Goal: Information Seeking & Learning: Check status

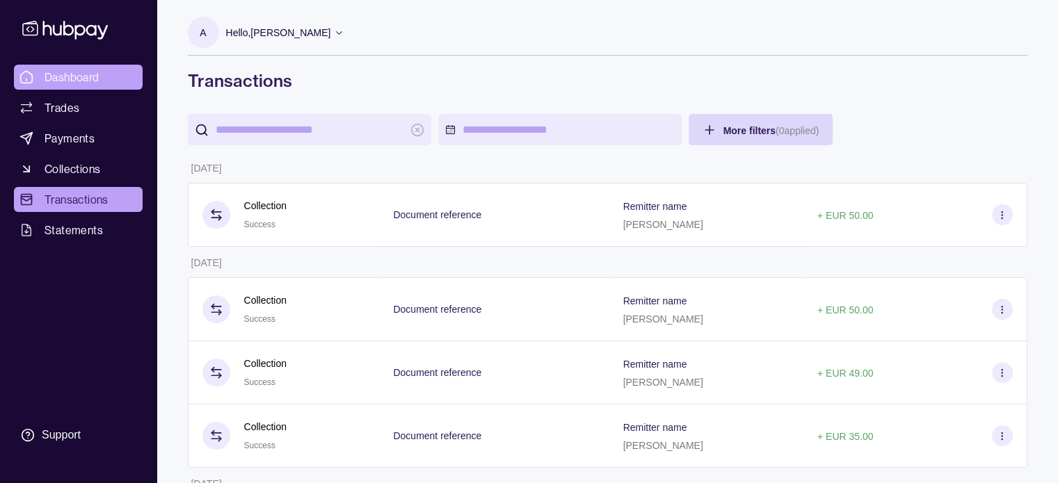
click at [95, 70] on span "Dashboard" at bounding box center [72, 77] width 55 height 17
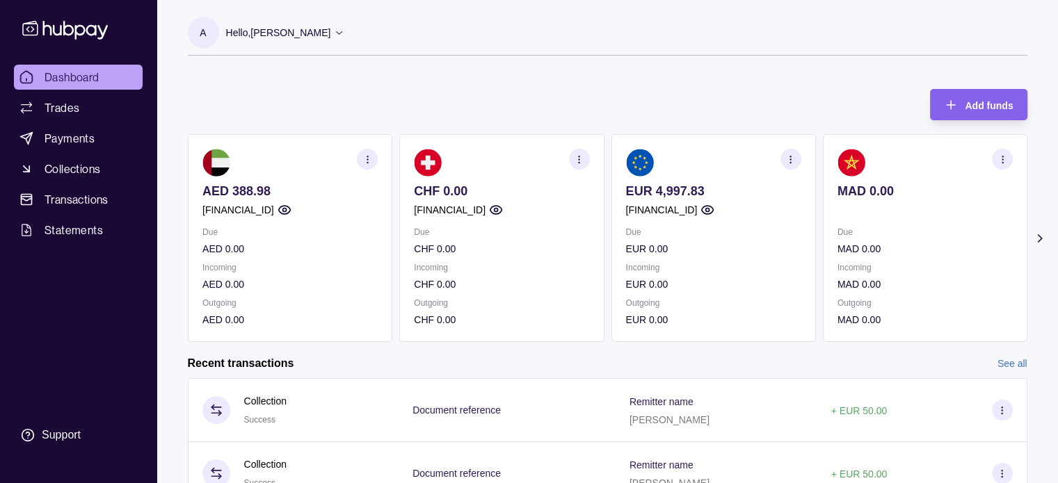
click at [794, 159] on icon "button" at bounding box center [790, 159] width 10 height 10
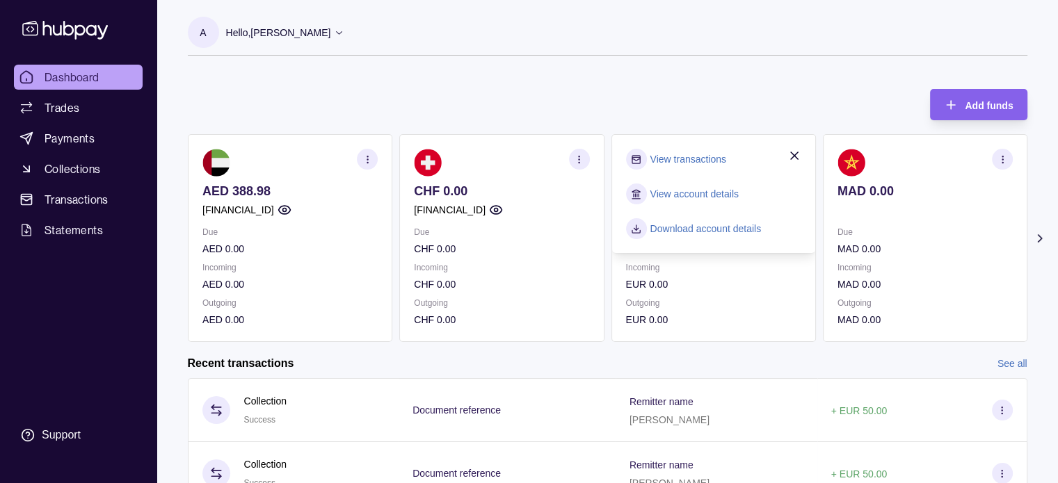
click at [706, 163] on link "View transactions" at bounding box center [688, 159] width 76 height 15
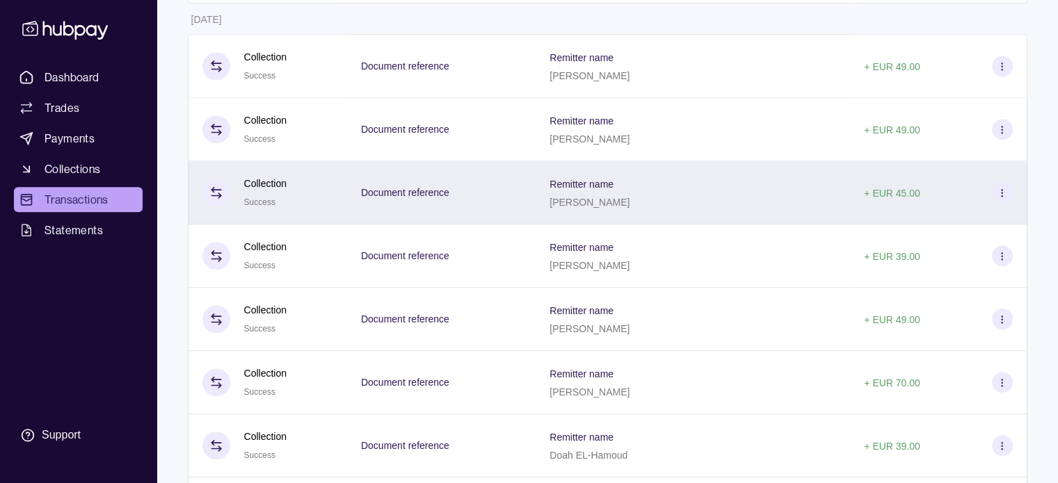
scroll to position [1599, 0]
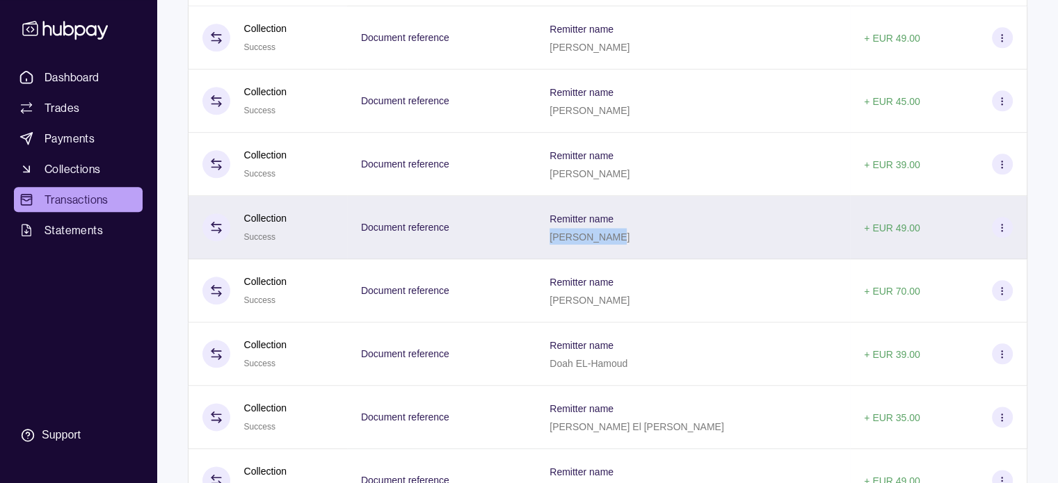
drag, startPoint x: 544, startPoint y: 250, endPoint x: 615, endPoint y: 264, distance: 72.4
click at [615, 259] on div "Remitter name [PERSON_NAME]" at bounding box center [692, 227] width 314 height 63
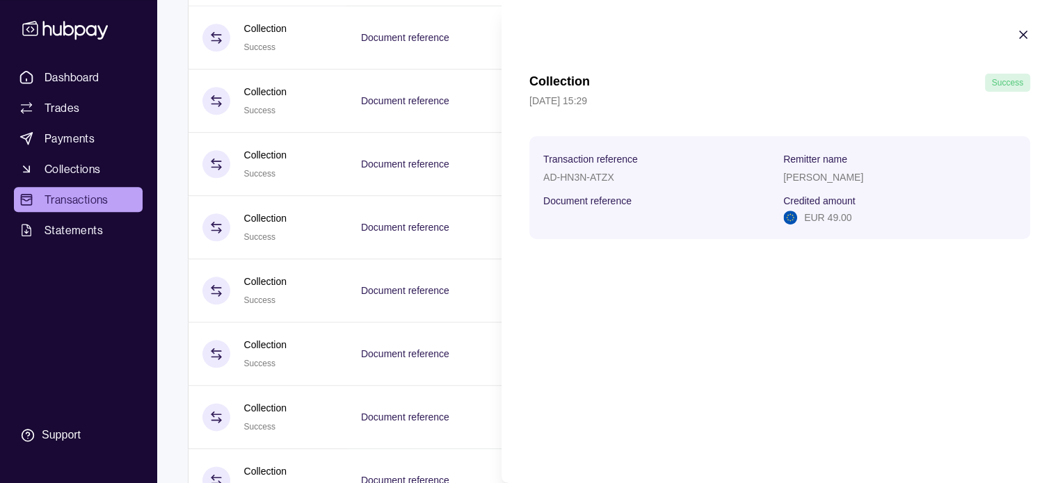
copy p "[PERSON_NAME]"
click at [1019, 35] on icon "button" at bounding box center [1023, 35] width 14 height 14
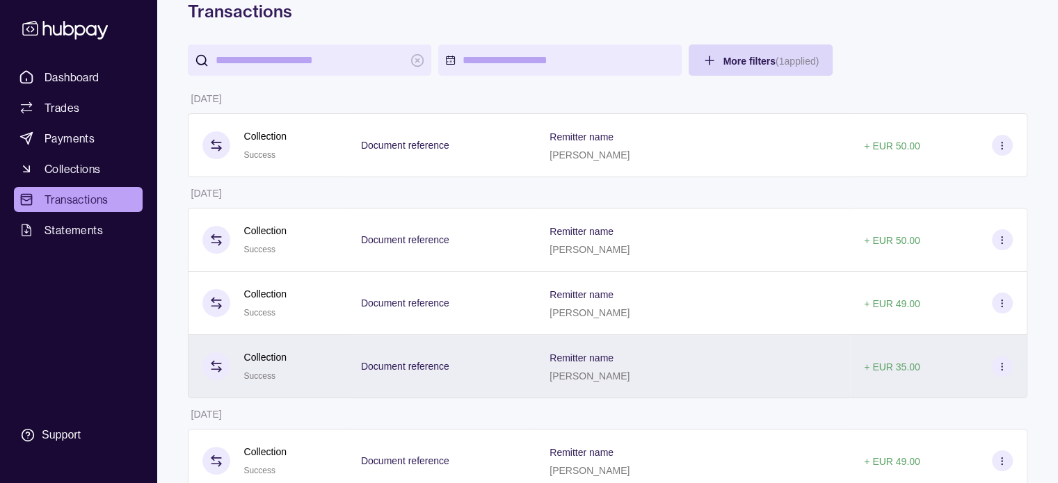
scroll to position [0, 0]
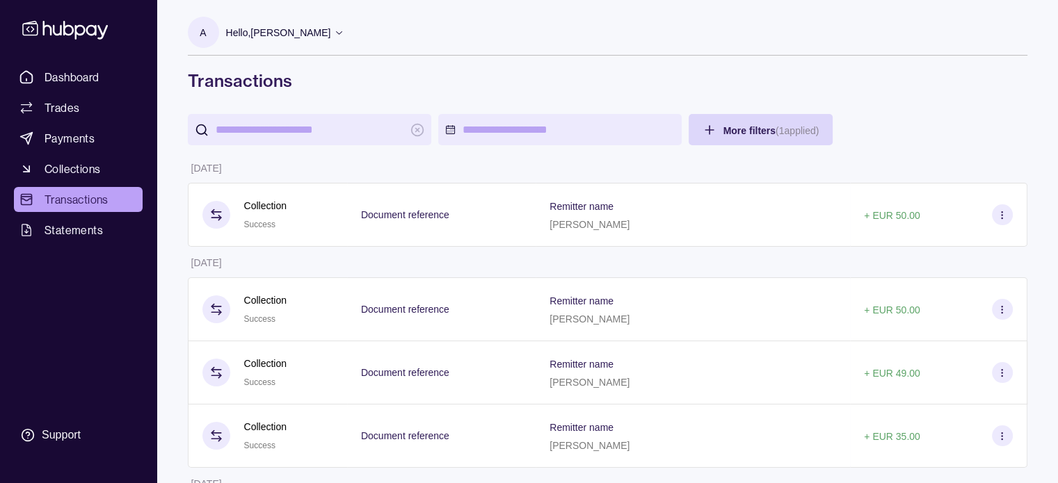
click at [264, 130] on input "search" at bounding box center [310, 129] width 188 height 31
paste input "**********"
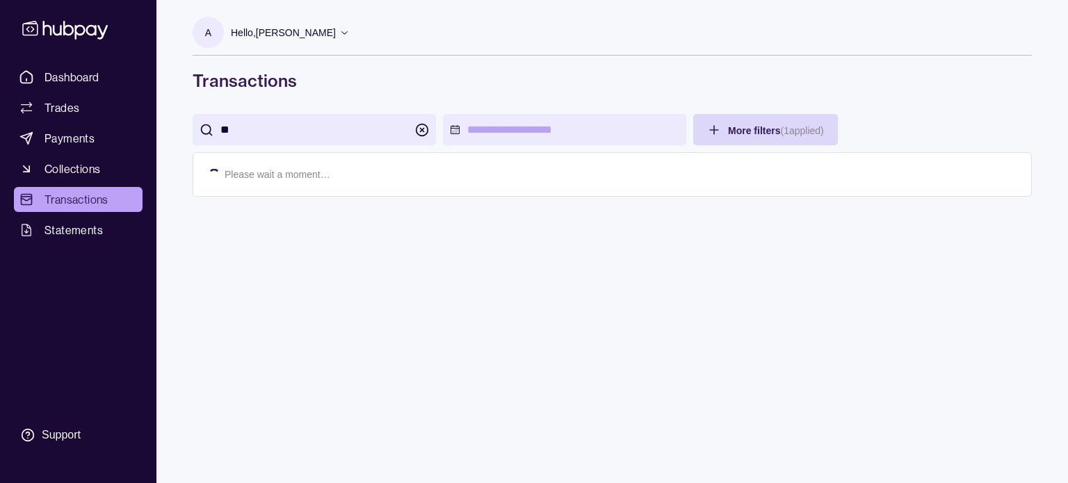
type input "*"
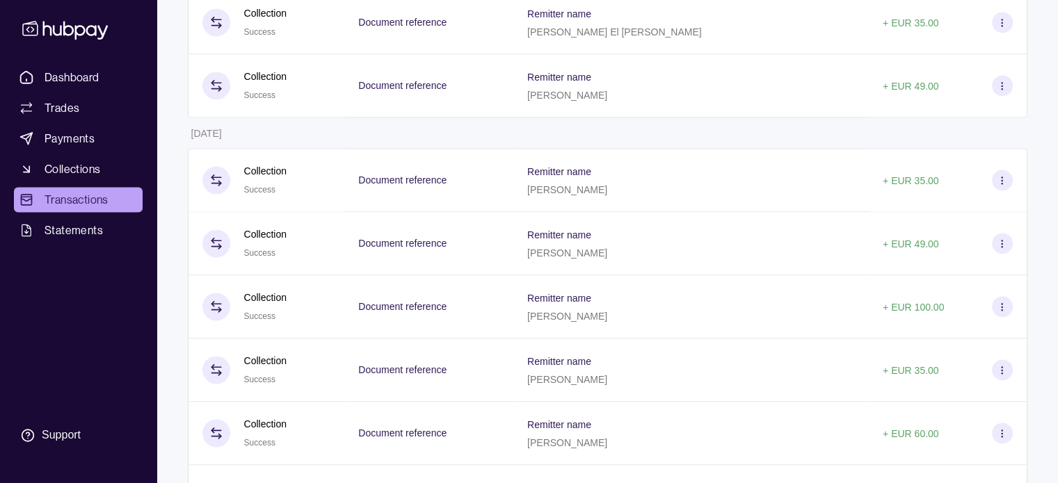
scroll to position [2017, 0]
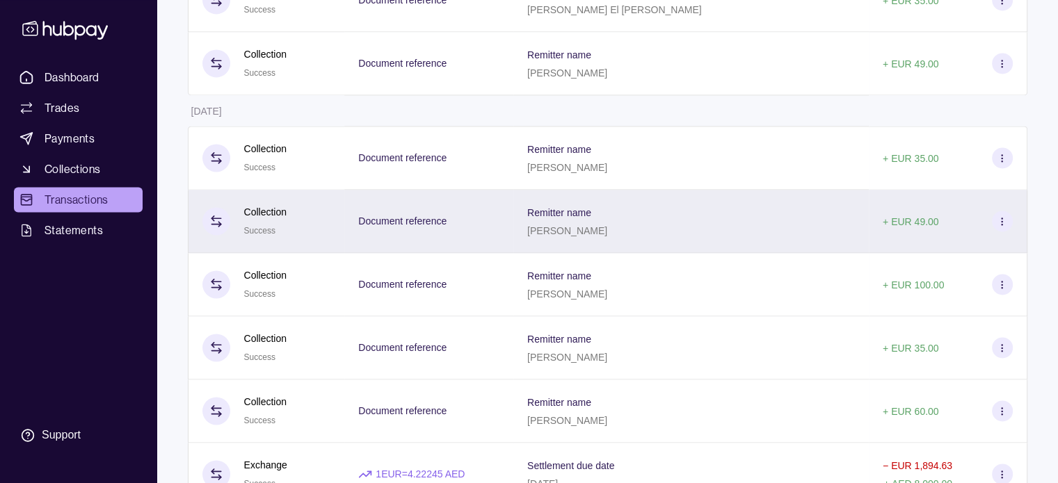
drag, startPoint x: 558, startPoint y: 243, endPoint x: 622, endPoint y: 245, distance: 64.7
click at [622, 239] on div "Remitter name [PERSON_NAME]" at bounding box center [691, 221] width 328 height 35
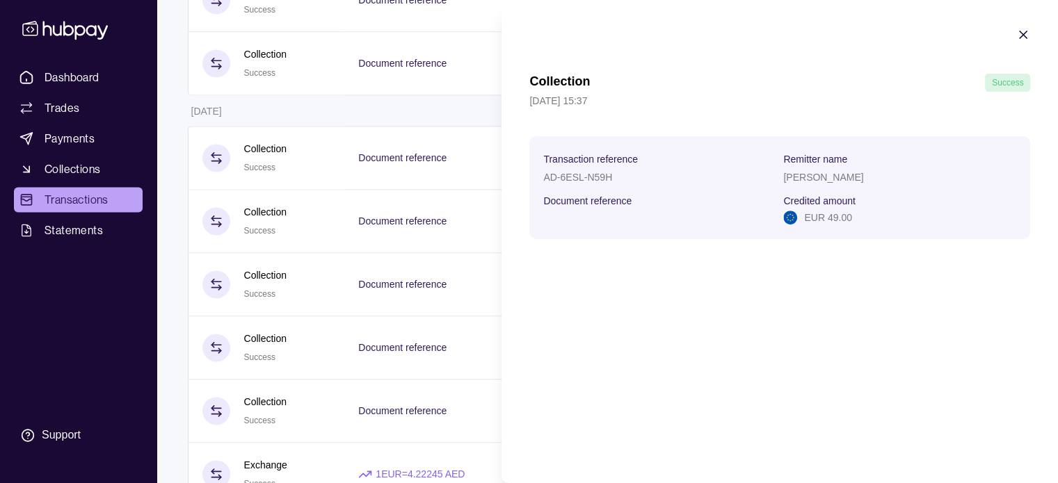
copy p "[PERSON_NAME]"
click at [1022, 31] on icon "button" at bounding box center [1023, 35] width 14 height 14
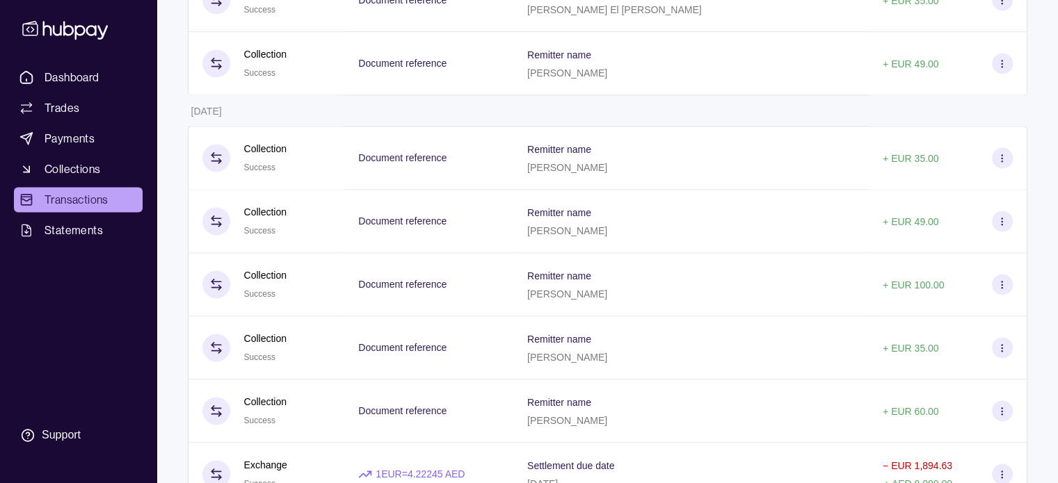
click at [630, 159] on div "Remitter name [PERSON_NAME]" at bounding box center [691, 157] width 328 height 35
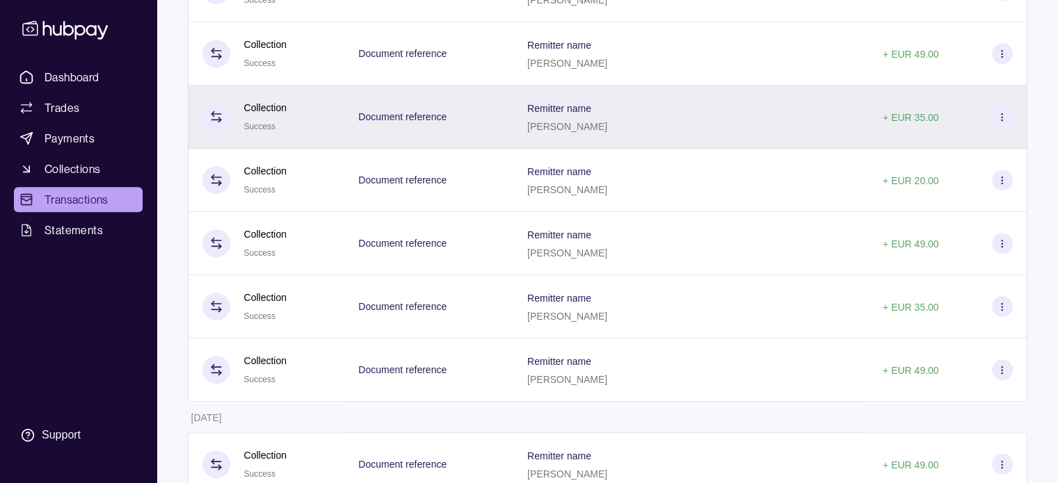
scroll to position [765, 0]
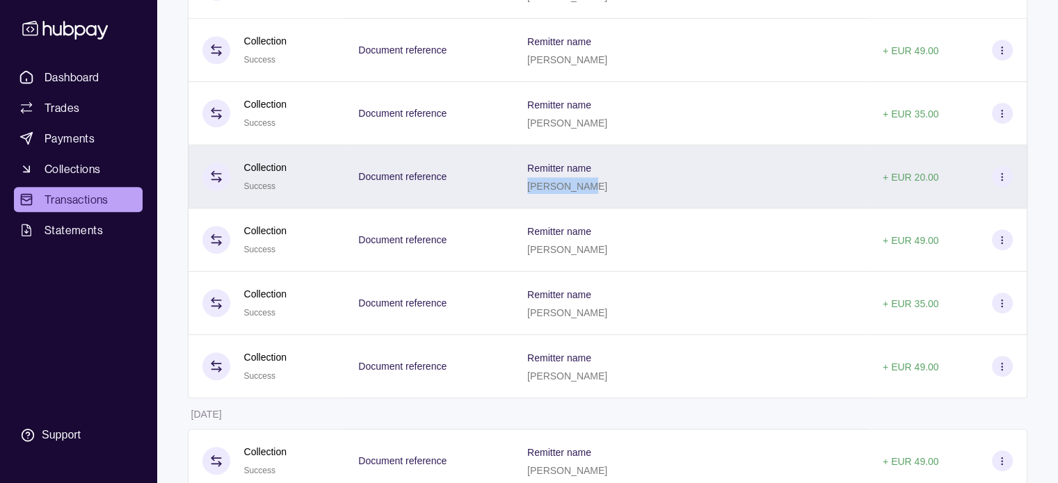
drag, startPoint x: 556, startPoint y: 190, endPoint x: 621, endPoint y: 192, distance: 64.7
click at [621, 192] on div "Remitter name [PERSON_NAME]" at bounding box center [691, 176] width 328 height 35
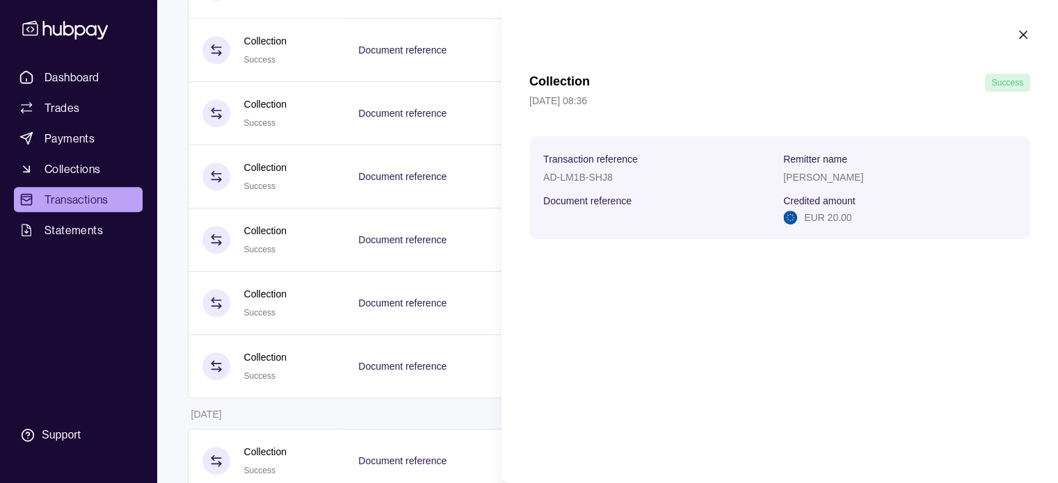
copy p "[PERSON_NAME]"
click at [1026, 28] on icon "button" at bounding box center [1023, 35] width 14 height 14
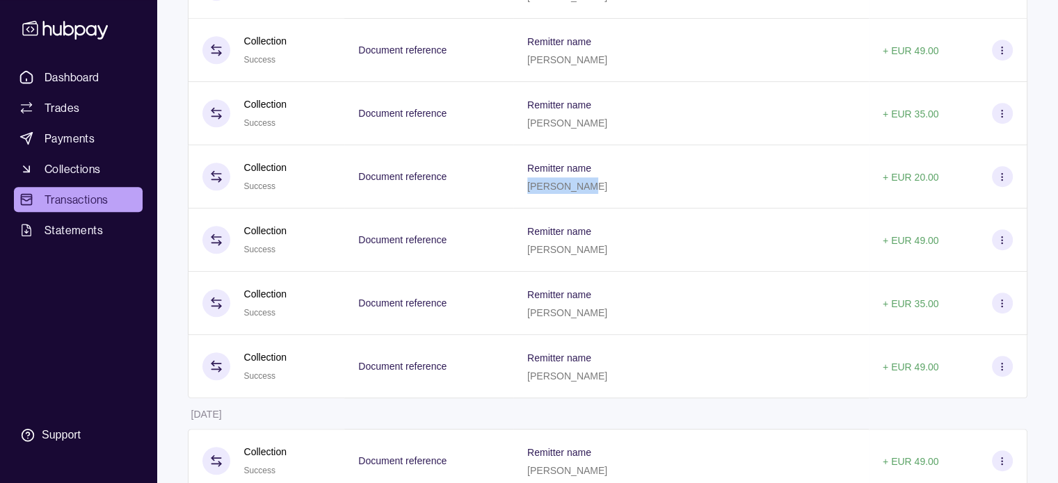
drag, startPoint x: 556, startPoint y: 124, endPoint x: 640, endPoint y: 129, distance: 83.6
click at [607, 127] on p "[PERSON_NAME]" at bounding box center [567, 123] width 80 height 11
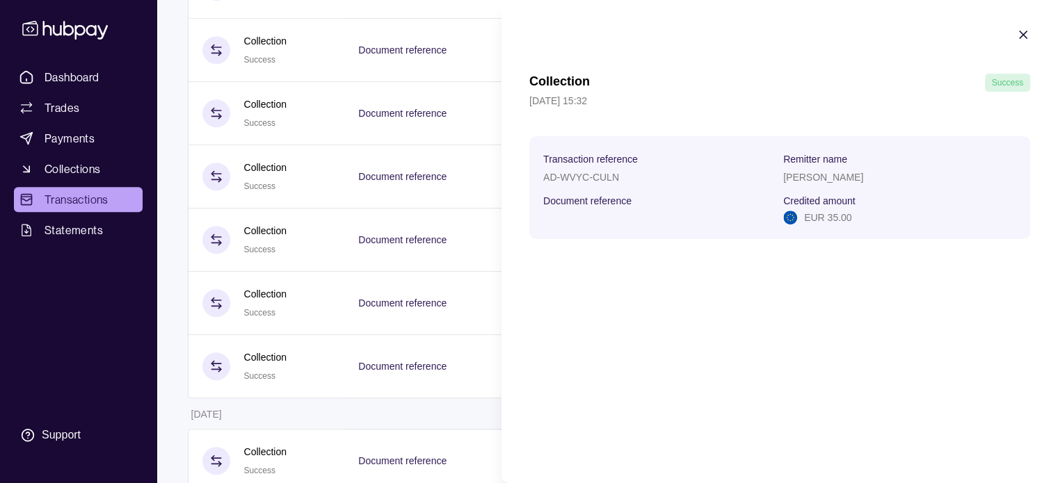
copy p "[PERSON_NAME]"
click at [1018, 28] on icon "button" at bounding box center [1023, 35] width 14 height 14
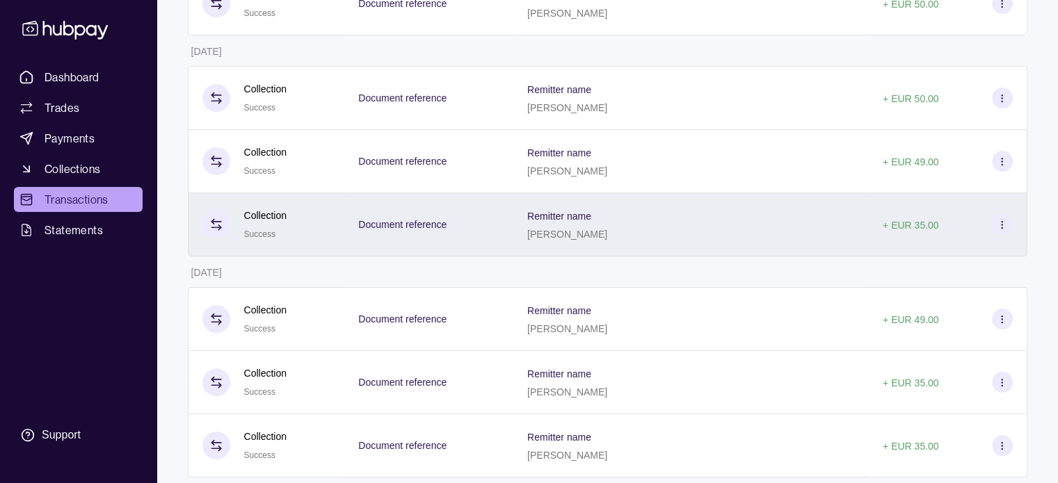
scroll to position [209, 0]
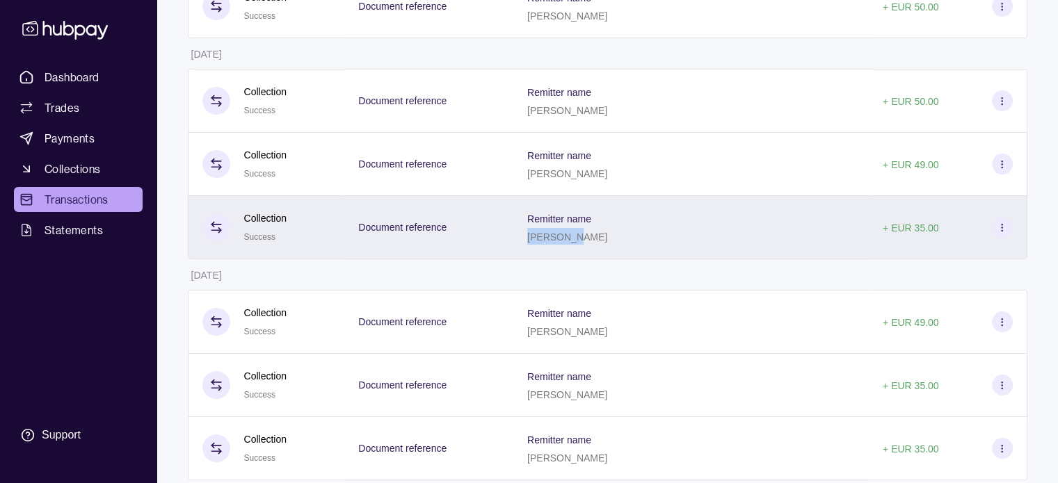
drag, startPoint x: 556, startPoint y: 237, endPoint x: 606, endPoint y: 241, distance: 49.6
click at [606, 241] on div "[PERSON_NAME]" at bounding box center [567, 236] width 80 height 17
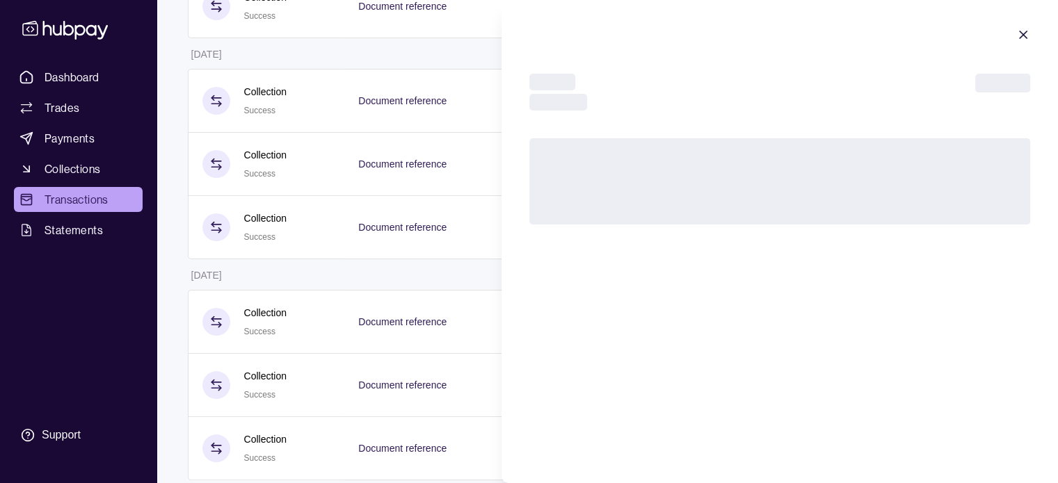
copy p "[PERSON_NAME]"
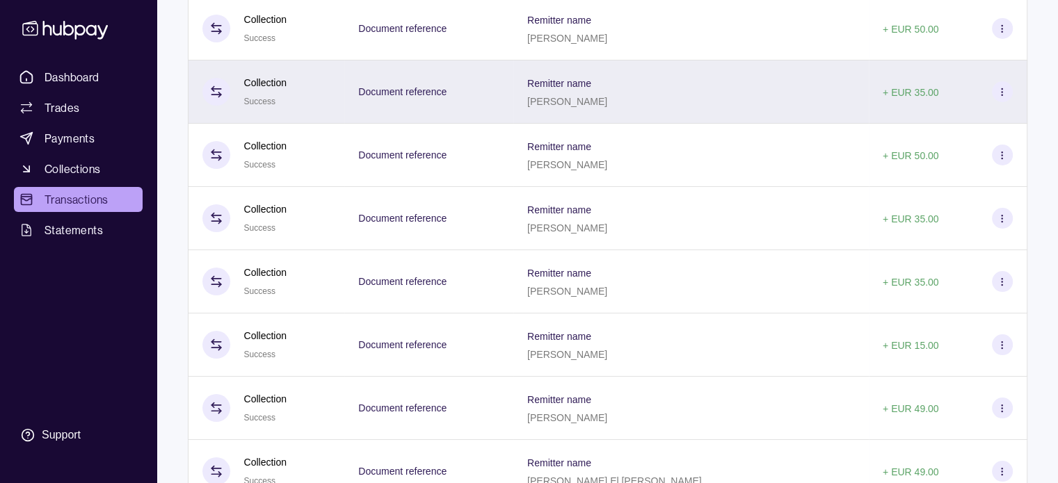
scroll to position [5216, 0]
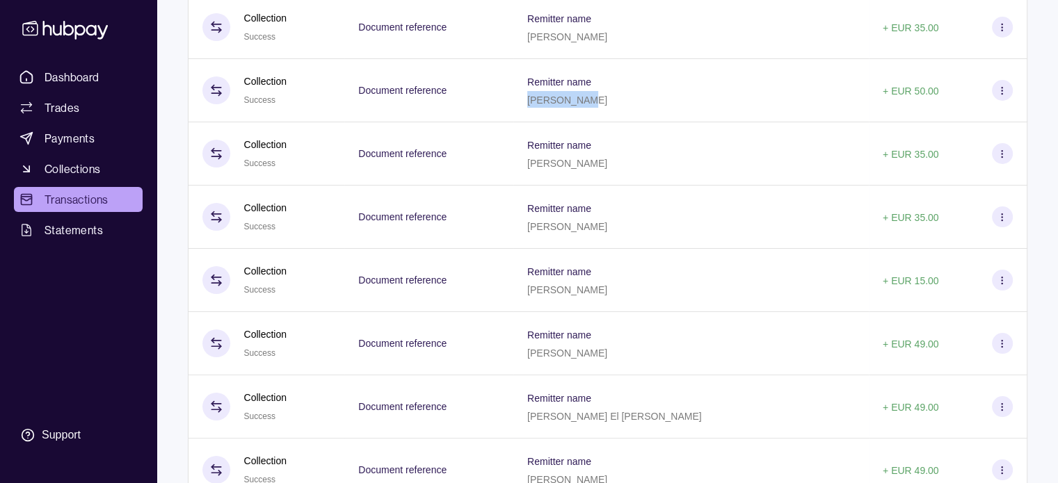
drag, startPoint x: 556, startPoint y: 133, endPoint x: 621, endPoint y: 136, distance: 65.4
click at [623, 122] on div "Remitter name [PERSON_NAME]" at bounding box center [690, 90] width 355 height 63
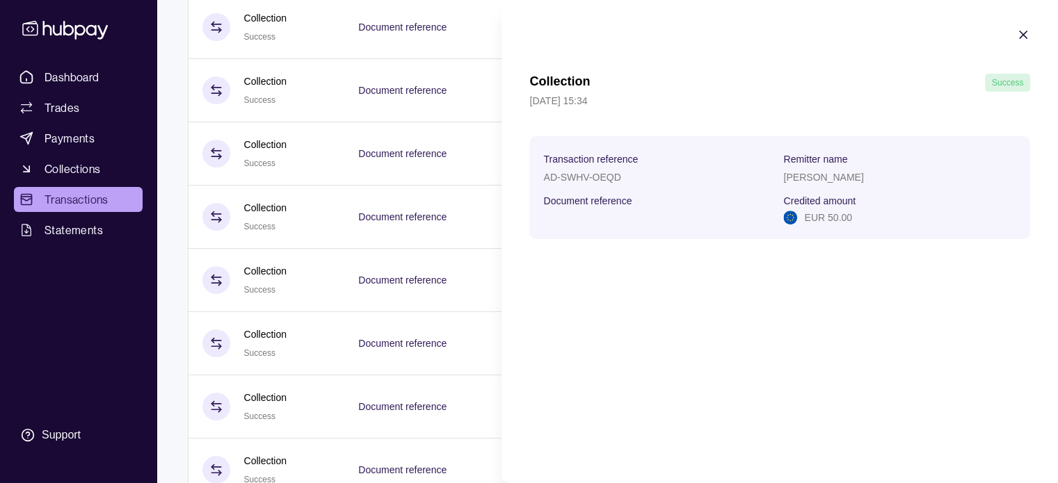
copy p "[PERSON_NAME]"
click at [1023, 36] on icon "button" at bounding box center [1023, 35] width 14 height 14
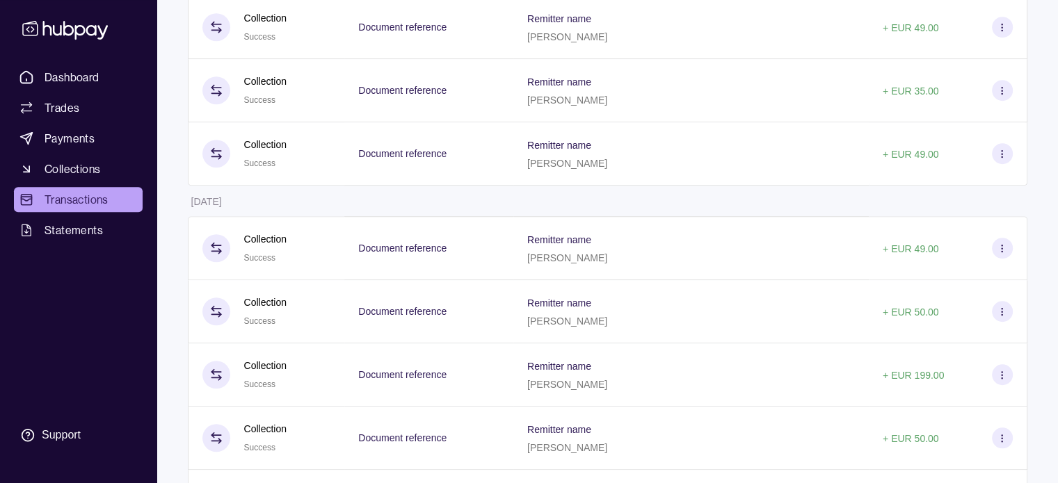
scroll to position [979, 0]
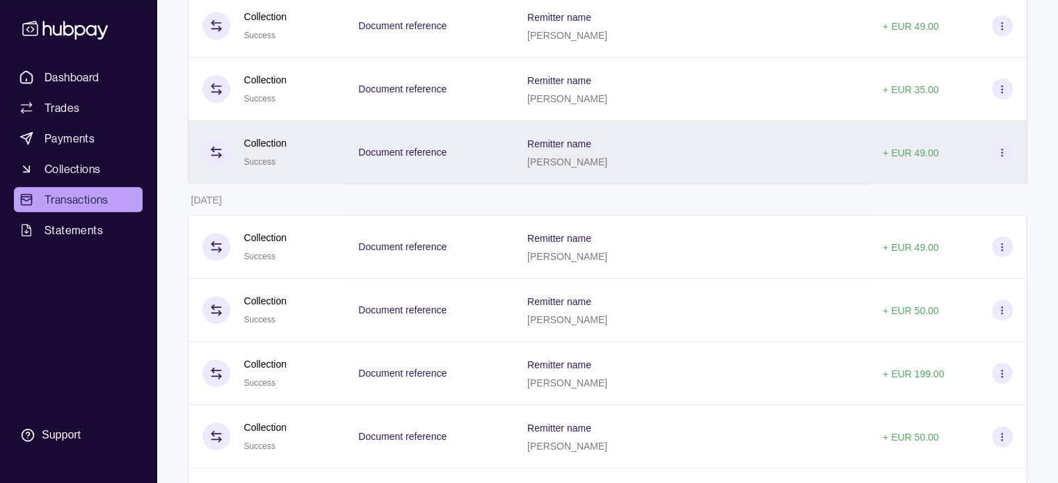
drag, startPoint x: 556, startPoint y: 168, endPoint x: 625, endPoint y: 172, distance: 69.0
click at [625, 170] on div "Remitter name [PERSON_NAME]" at bounding box center [691, 152] width 328 height 35
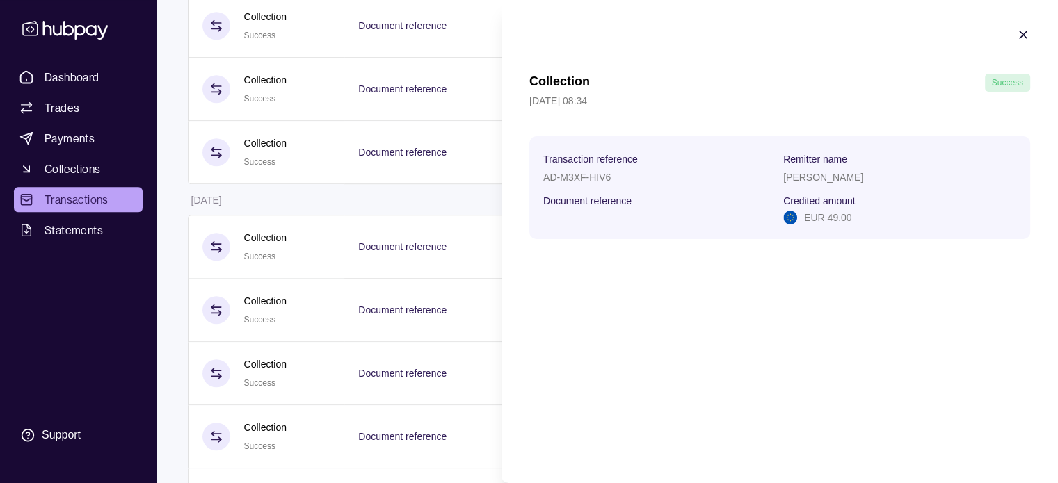
copy p "[PERSON_NAME]"
click at [1024, 30] on icon "button" at bounding box center [1023, 35] width 14 height 14
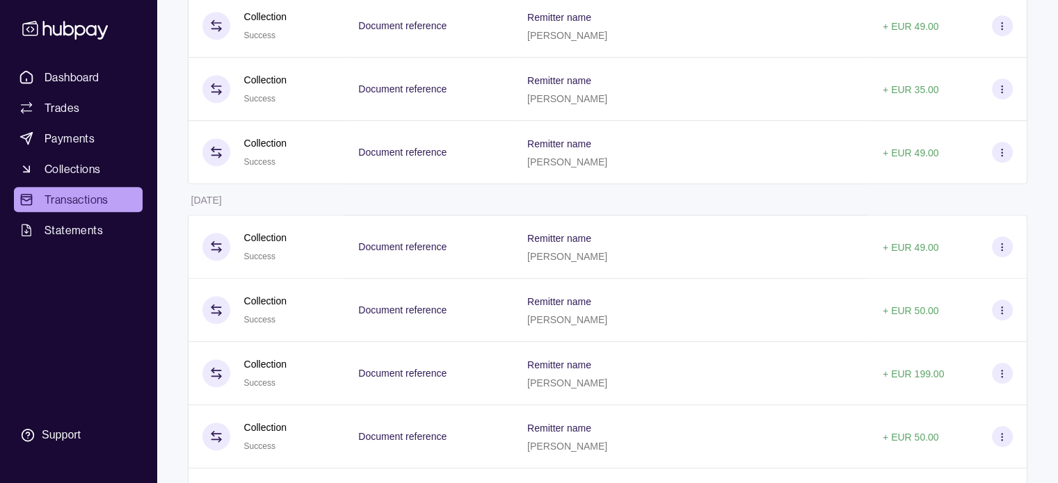
scroll to position [0, 0]
